Goal: Transaction & Acquisition: Purchase product/service

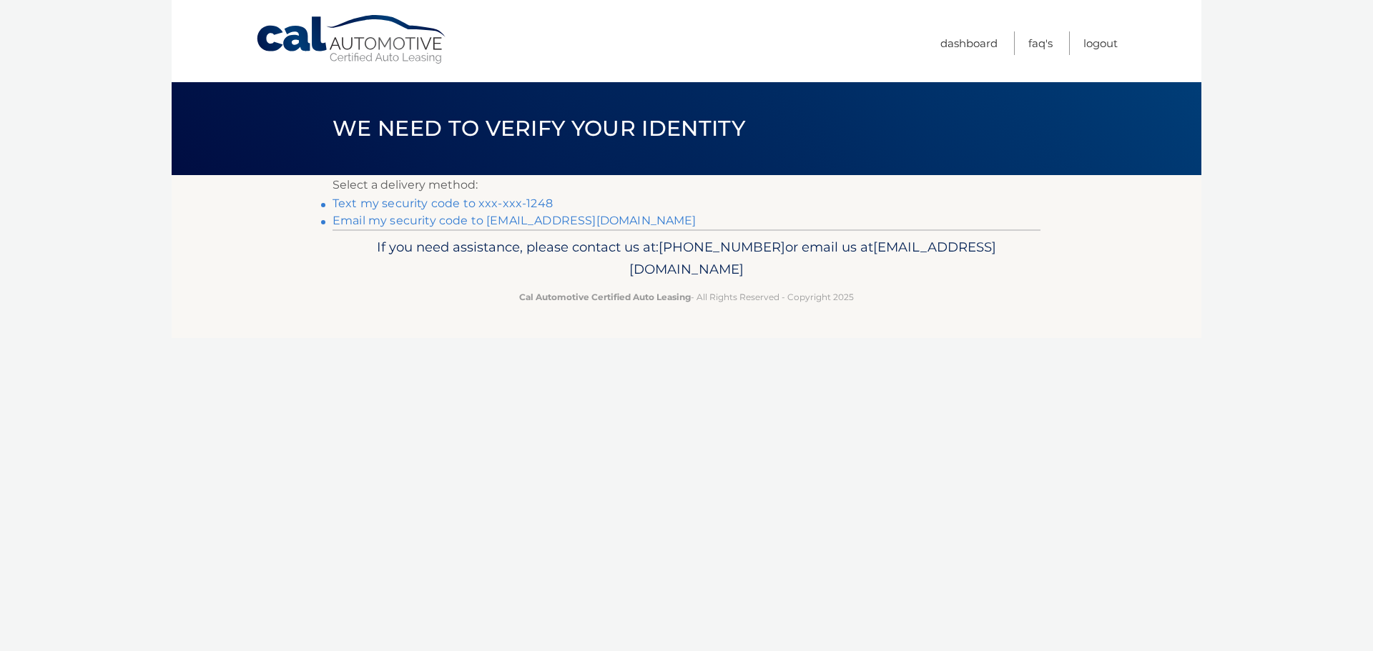
click at [448, 205] on link "Text my security code to xxx-xxx-1248" at bounding box center [443, 204] width 220 height 14
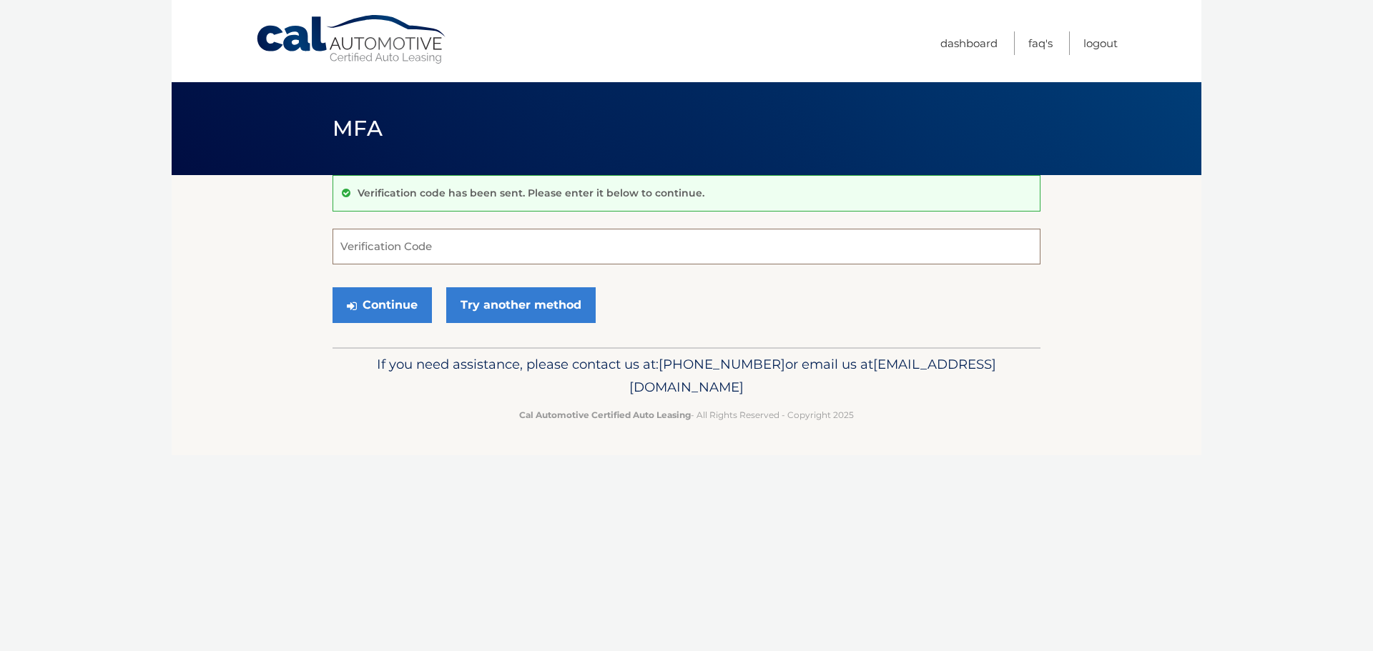
click at [430, 249] on input "Verification Code" at bounding box center [687, 247] width 708 height 36
type input "569790"
click at [360, 303] on button "Continue" at bounding box center [382, 305] width 99 height 36
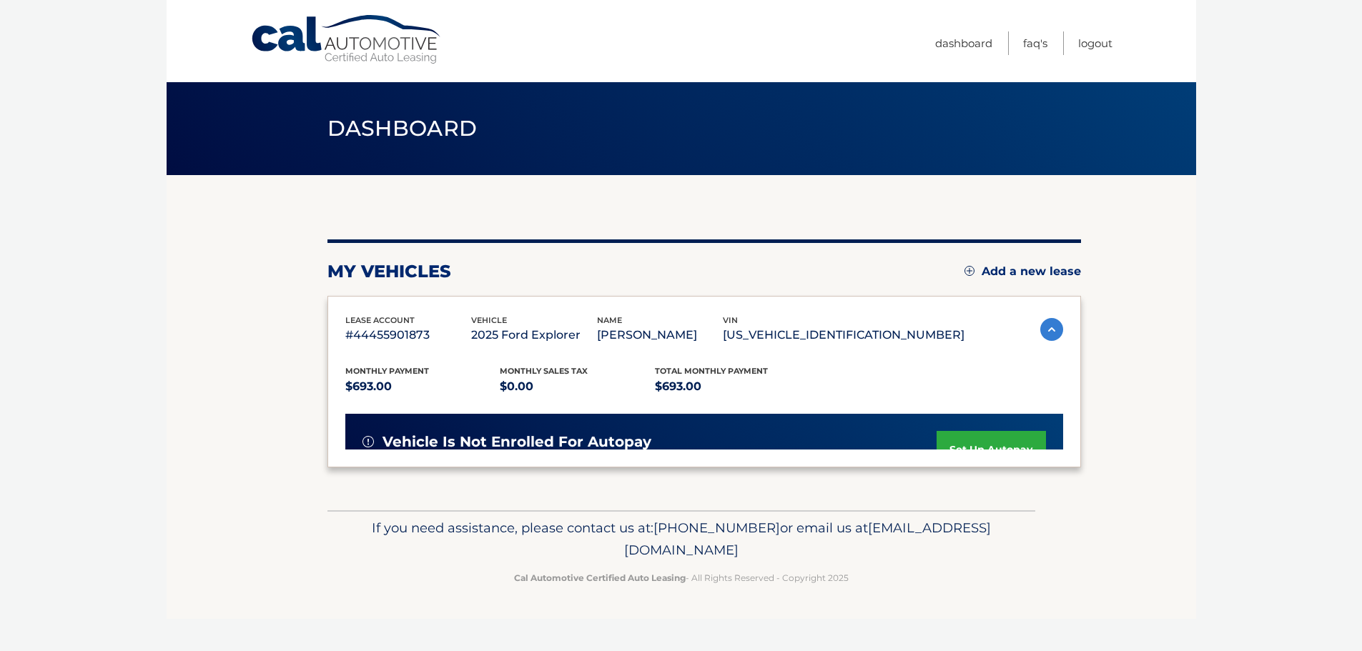
click at [1018, 328] on div "lease account #44455901873 vehicle 2025 Ford Explorer name [PERSON_NAME] vin [U…" at bounding box center [704, 330] width 718 height 32
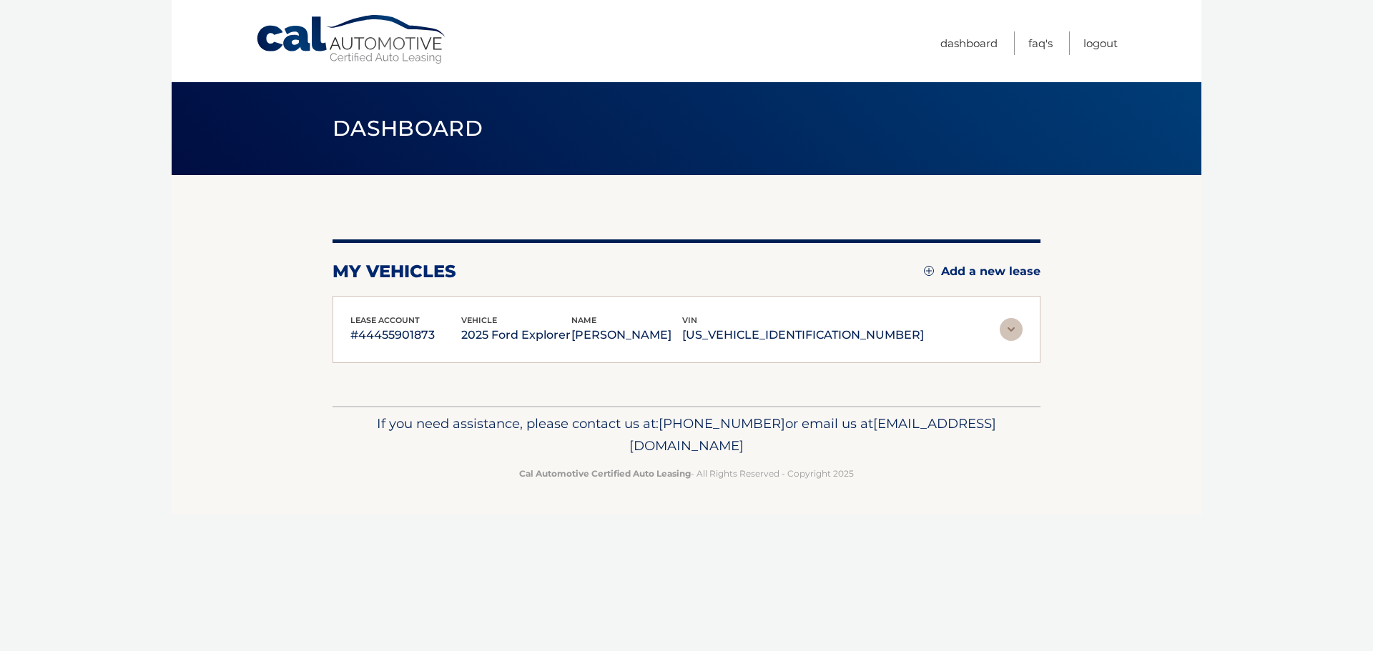
click at [1006, 323] on img at bounding box center [1011, 329] width 23 height 23
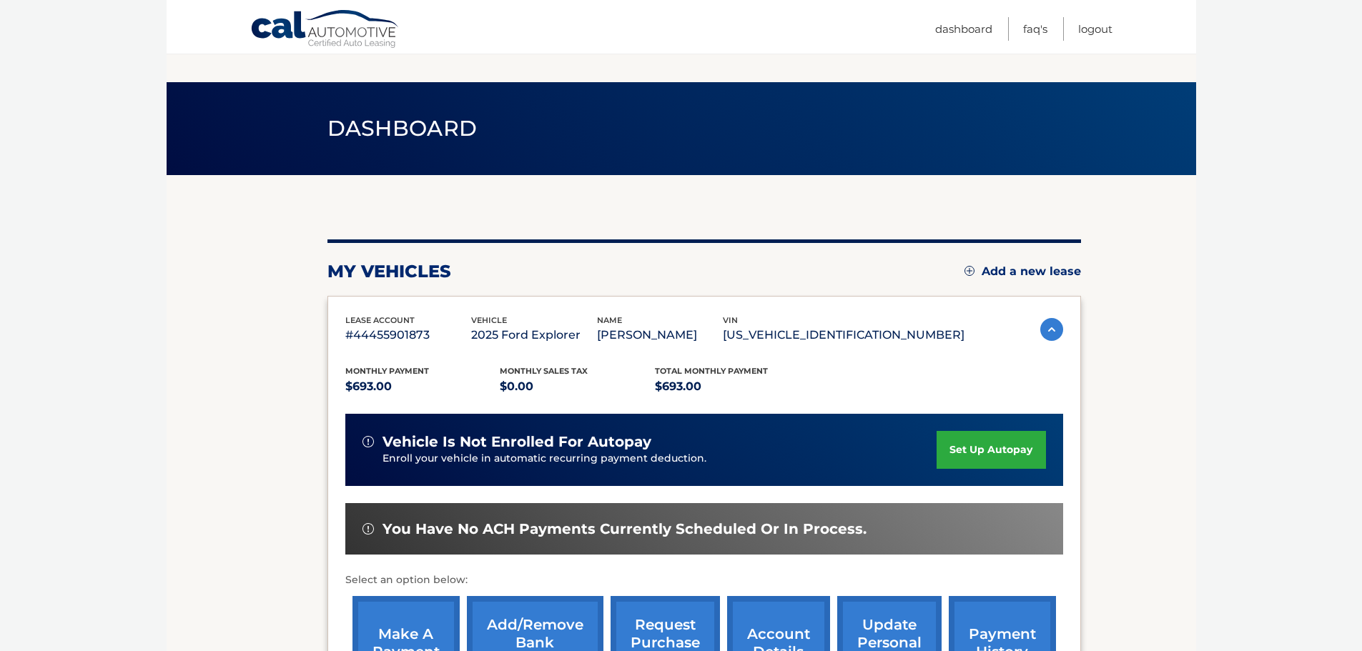
scroll to position [215, 0]
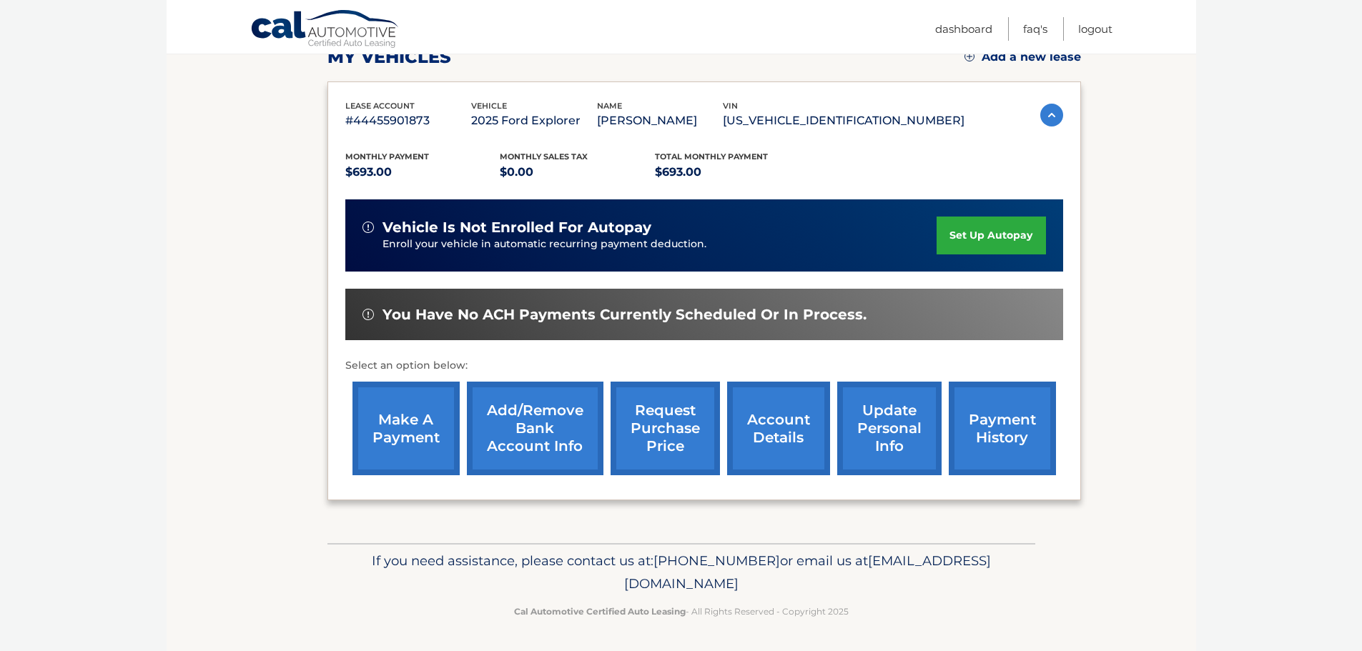
click at [383, 429] on link "make a payment" at bounding box center [406, 429] width 107 height 94
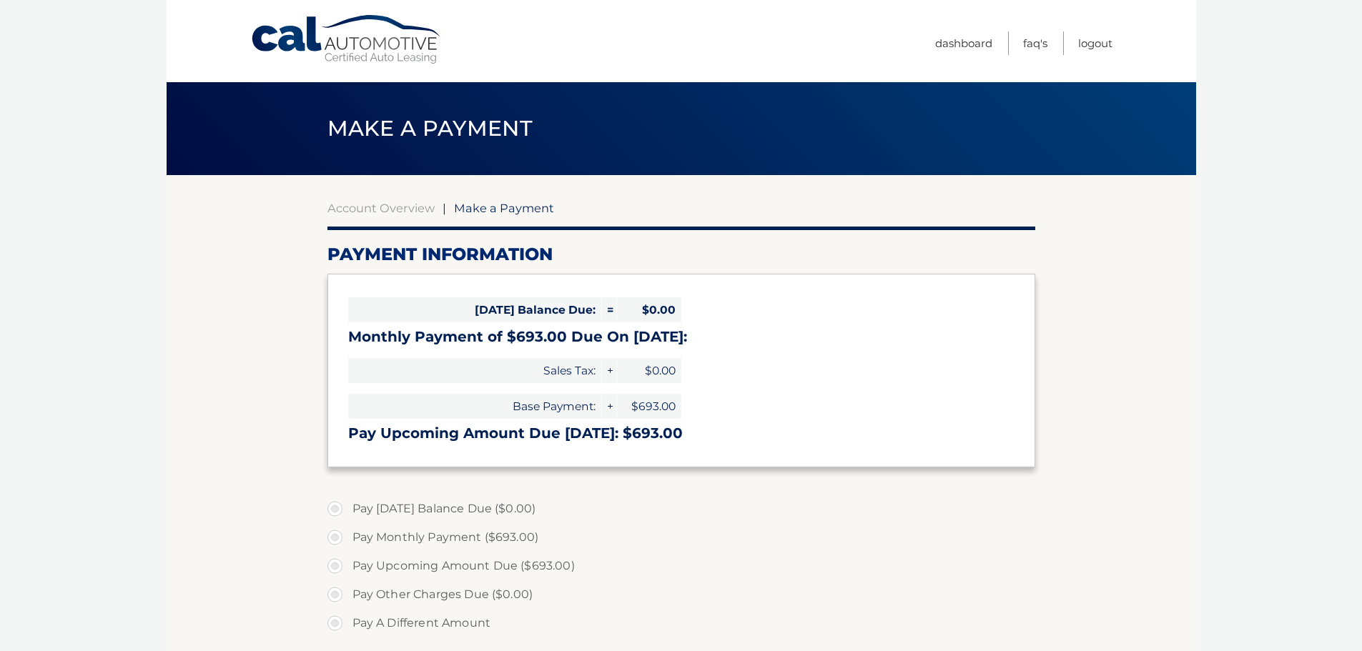
select select "NzUyN2NmNjQtZjgwYy00MmU1LWFlZjMtYTAxZjhmNjllNmFm"
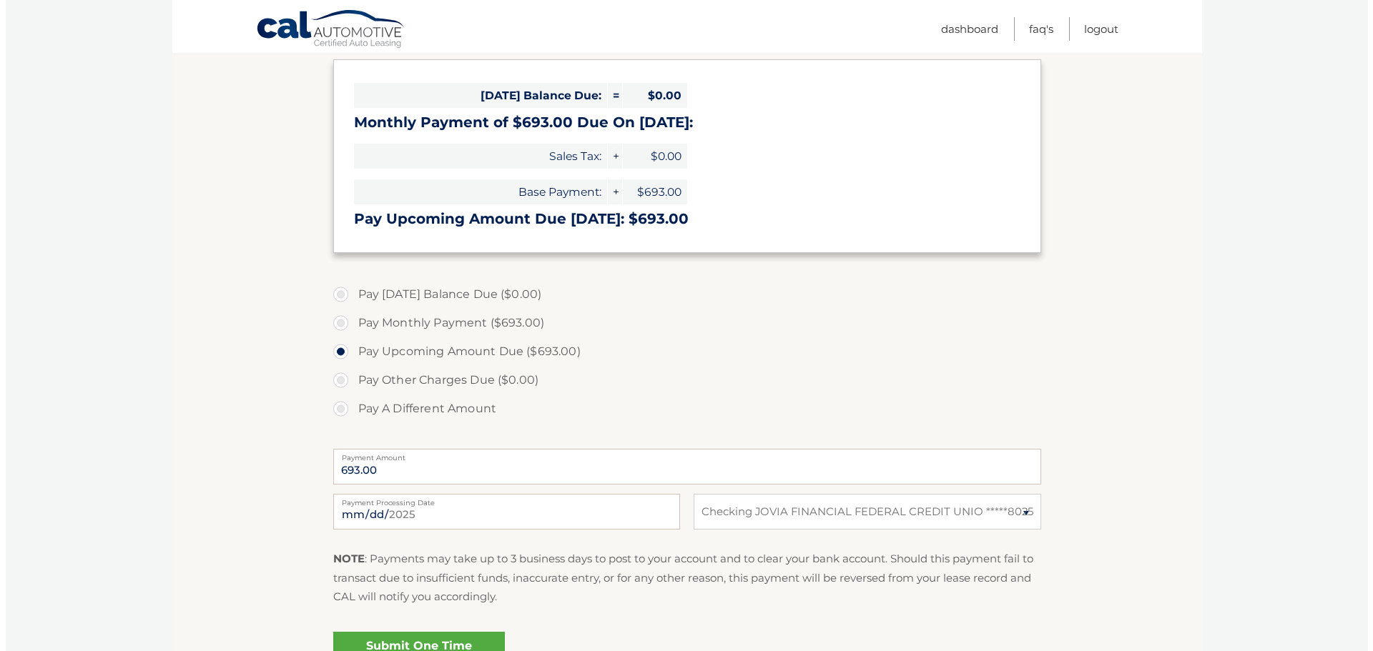
scroll to position [286, 0]
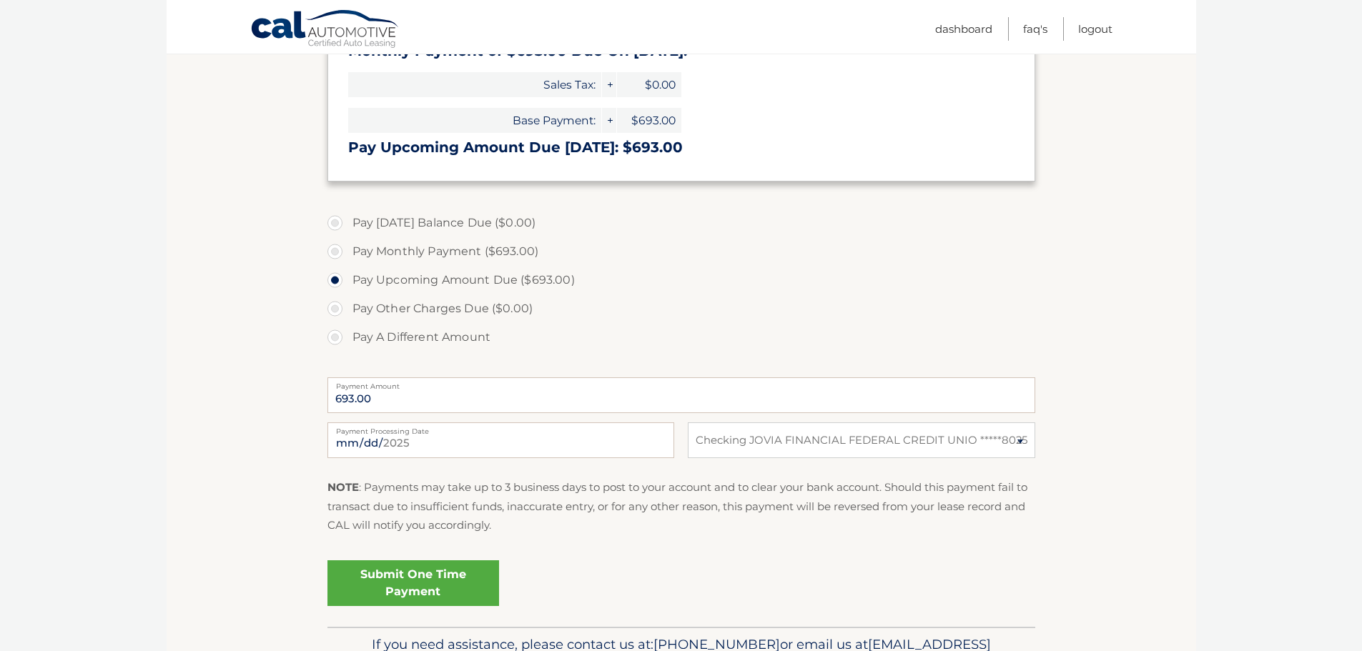
click at [414, 584] on link "Submit One Time Payment" at bounding box center [414, 584] width 172 height 46
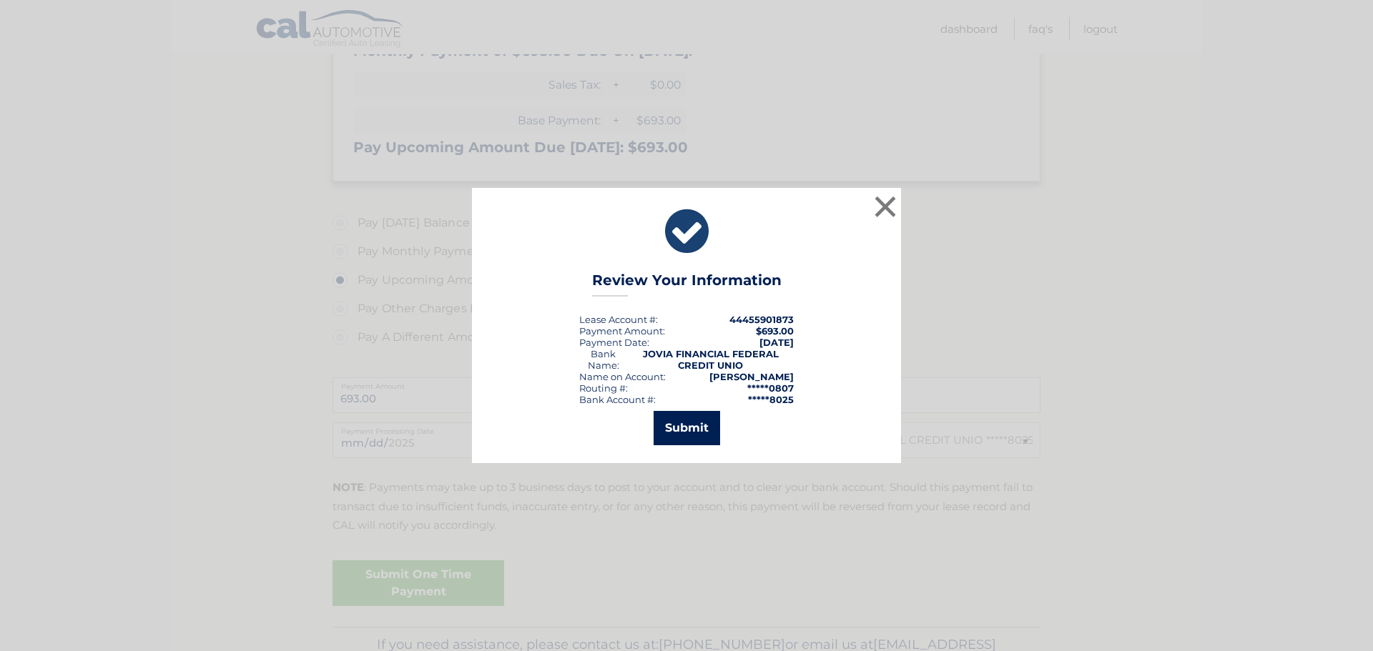
click at [678, 425] on button "Submit" at bounding box center [687, 428] width 67 height 34
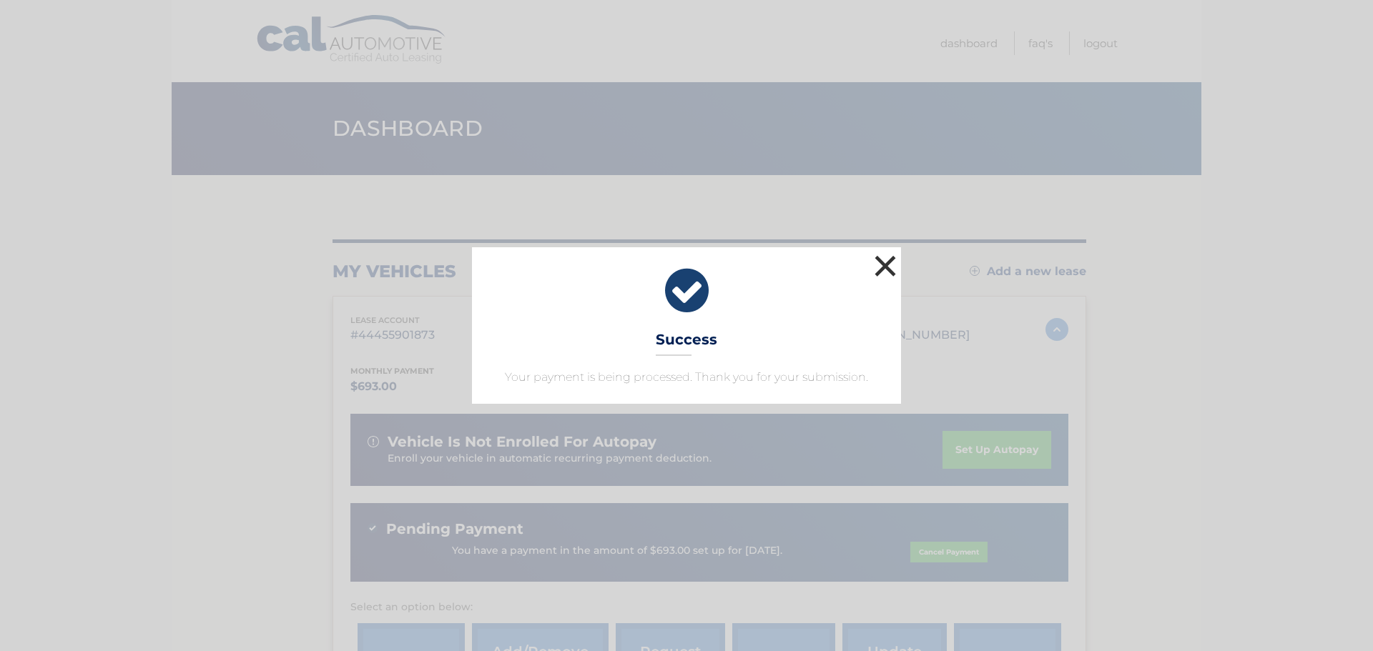
click at [889, 264] on button "×" at bounding box center [885, 266] width 29 height 29
